Goal: Task Accomplishment & Management: Manage account settings

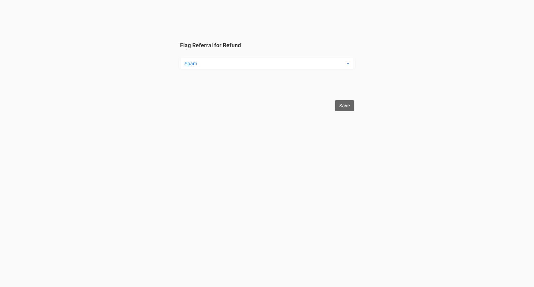
click at [274, 67] on button "Spam" at bounding box center [267, 64] width 174 height 12
click at [239, 95] on link "Testing" at bounding box center [223, 90] width 83 height 12
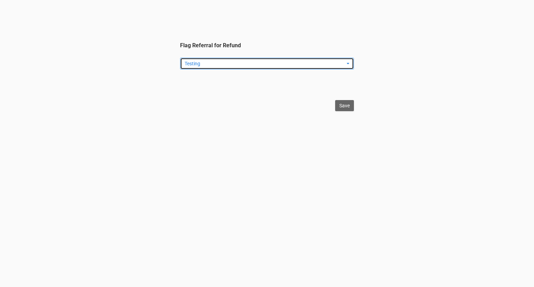
click at [256, 64] on span "Testing" at bounding box center [265, 63] width 160 height 7
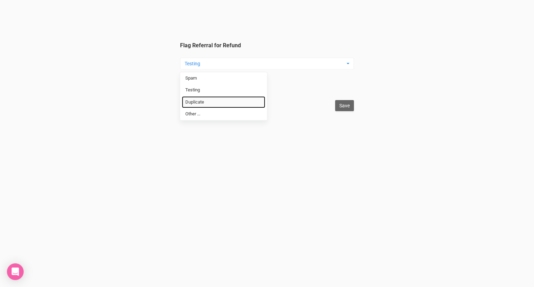
click at [247, 100] on link "Duplicate" at bounding box center [223, 102] width 83 height 12
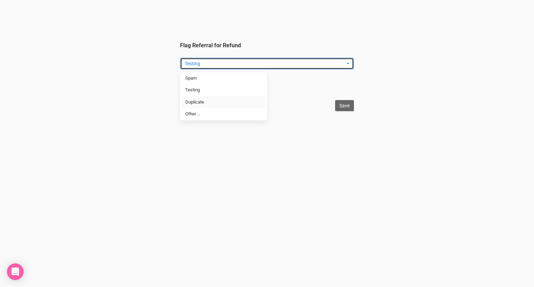
select select "Duplicate"
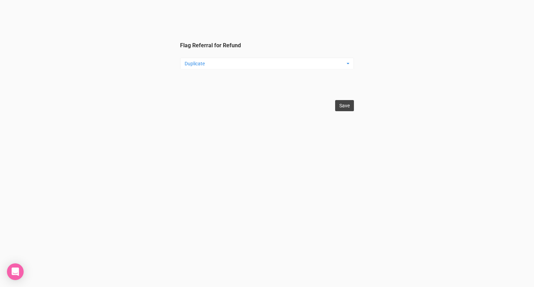
click at [343, 107] on input "Save" at bounding box center [344, 105] width 19 height 11
type input "Save"
